Goal: Information Seeking & Learning: Learn about a topic

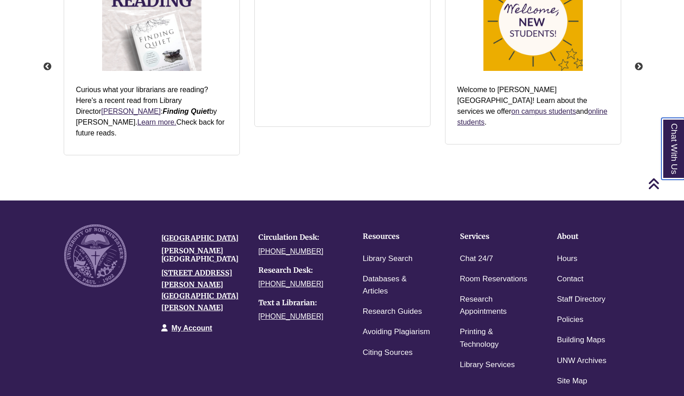
scroll to position [1203, 0]
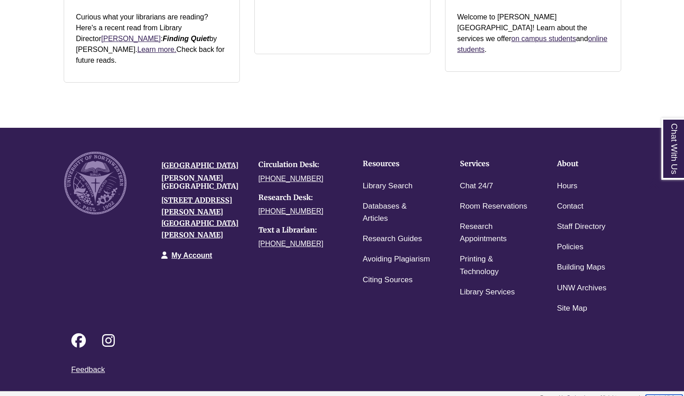
click at [657, 395] on link "Login to LibApps" at bounding box center [664, 397] width 37 height 5
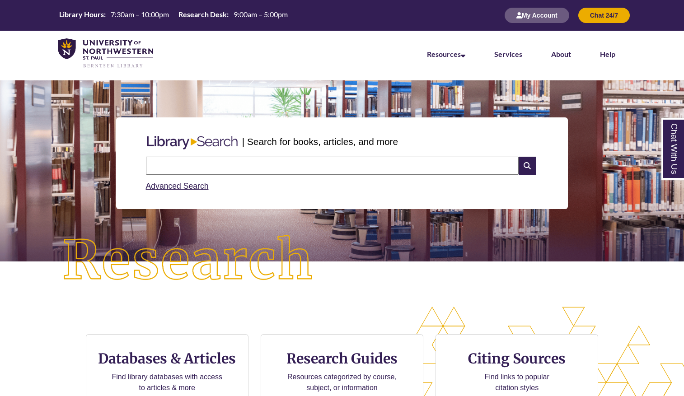
click at [53, 318] on div "CTA Buttons Databases & Articles Find library databases with access to articles…" at bounding box center [342, 382] width 684 height 150
click at [21, 363] on div "CTA Buttons Databases & Articles Find library databases with access to articles…" at bounding box center [342, 382] width 684 height 150
click at [306, 169] on input "text" at bounding box center [332, 166] width 373 height 18
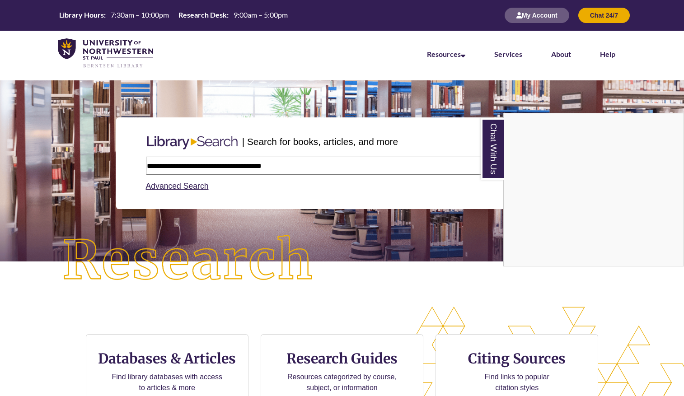
type input "**********"
